Goal: Transaction & Acquisition: Purchase product/service

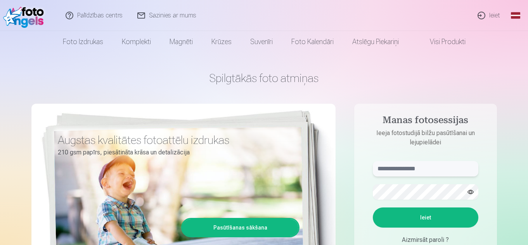
click at [453, 171] on input "text" at bounding box center [425, 169] width 105 height 16
type input "*"
click at [404, 167] on input "*" at bounding box center [425, 169] width 105 height 16
click at [442, 224] on button "Ieiet" at bounding box center [425, 218] width 105 height 20
click at [469, 169] on input "**********" at bounding box center [425, 169] width 105 height 16
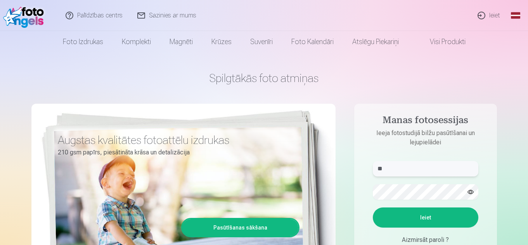
type input "*"
click at [454, 169] on input "text" at bounding box center [425, 169] width 105 height 16
click at [417, 168] on input "text" at bounding box center [425, 169] width 105 height 16
type input "*"
click at [452, 171] on input "text" at bounding box center [425, 169] width 105 height 16
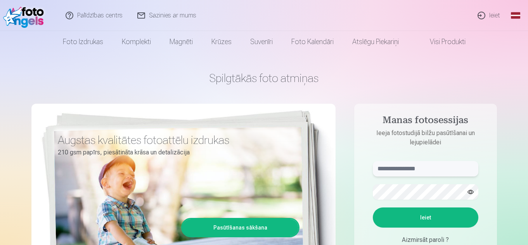
type input "*"
type input "**********"
click at [437, 213] on button "Ieiet" at bounding box center [425, 218] width 105 height 20
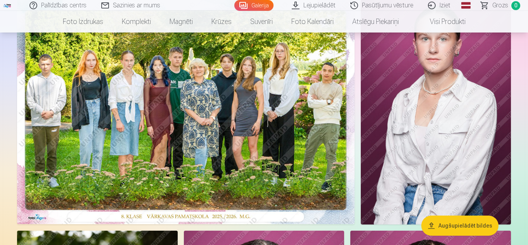
scroll to position [88, 0]
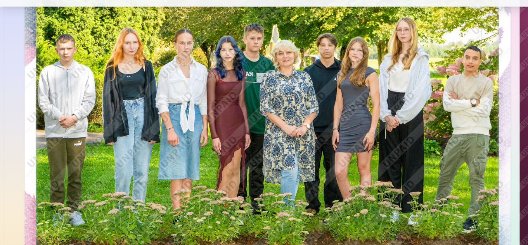
click at [361, 98] on img at bounding box center [436, 109] width 150 height 225
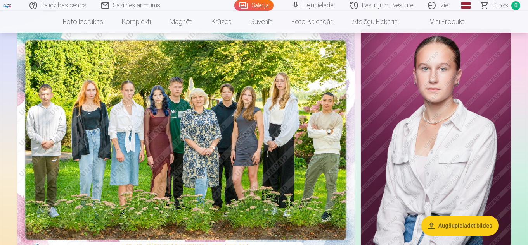
scroll to position [50, 0]
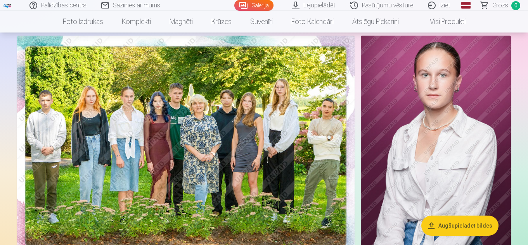
click at [498, 152] on img at bounding box center [436, 148] width 150 height 225
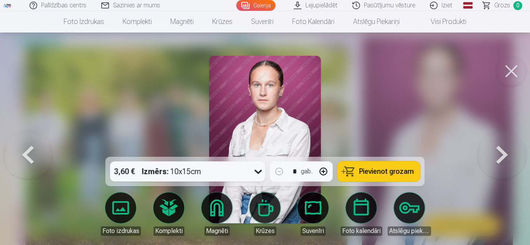
click at [513, 79] on button at bounding box center [510, 71] width 31 height 31
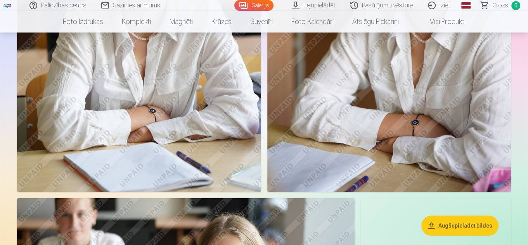
scroll to position [2202, 0]
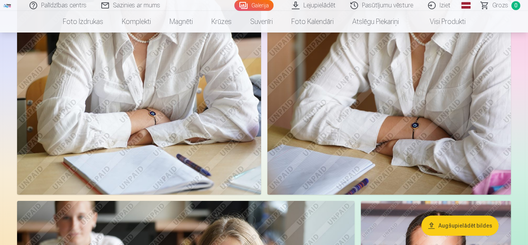
click at [509, 71] on img at bounding box center [389, 12] width 244 height 366
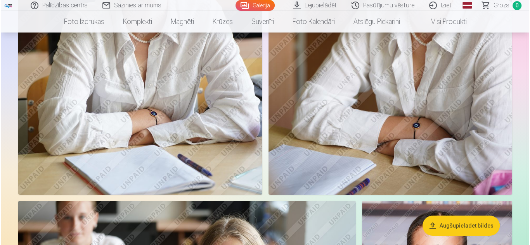
scroll to position [2209, 0]
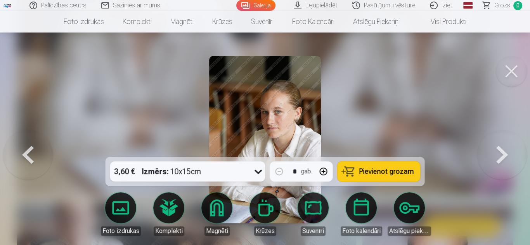
click at [441, 9] on link "Iziet" at bounding box center [441, 5] width 37 height 11
